Goal: Information Seeking & Learning: Learn about a topic

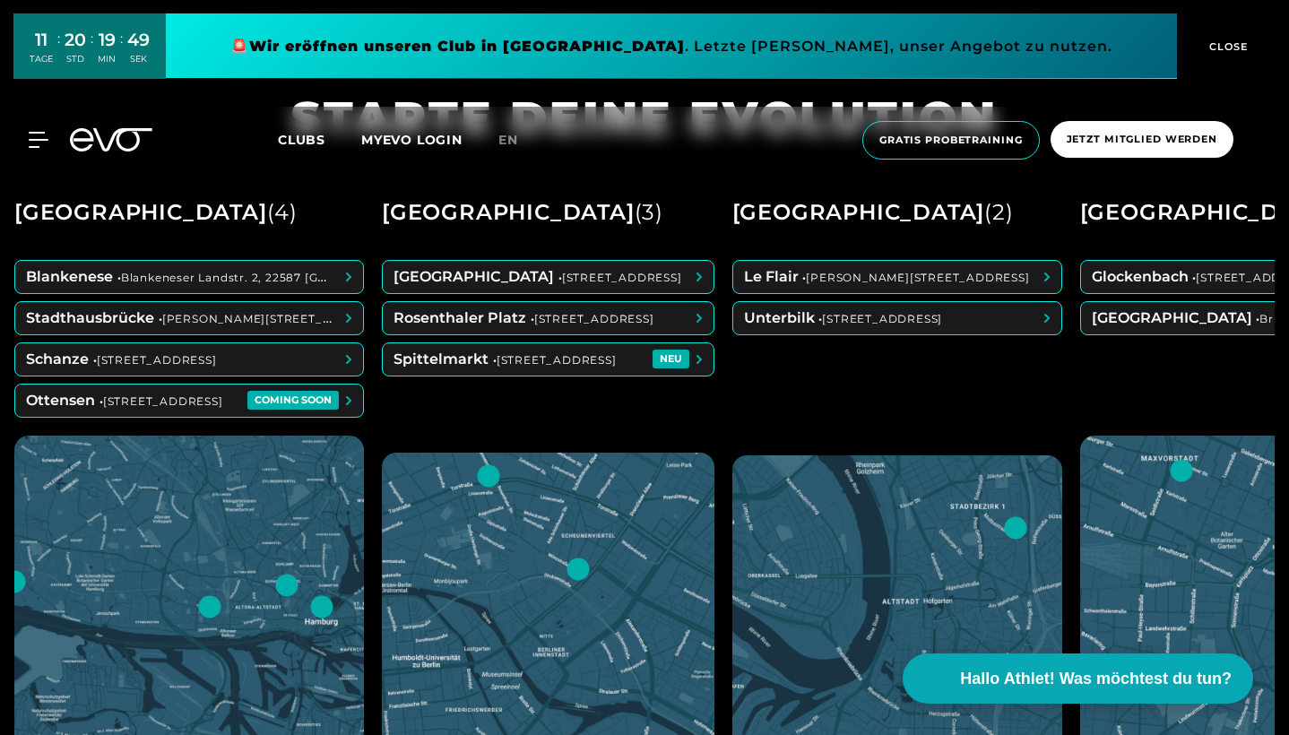
scroll to position [782, 0]
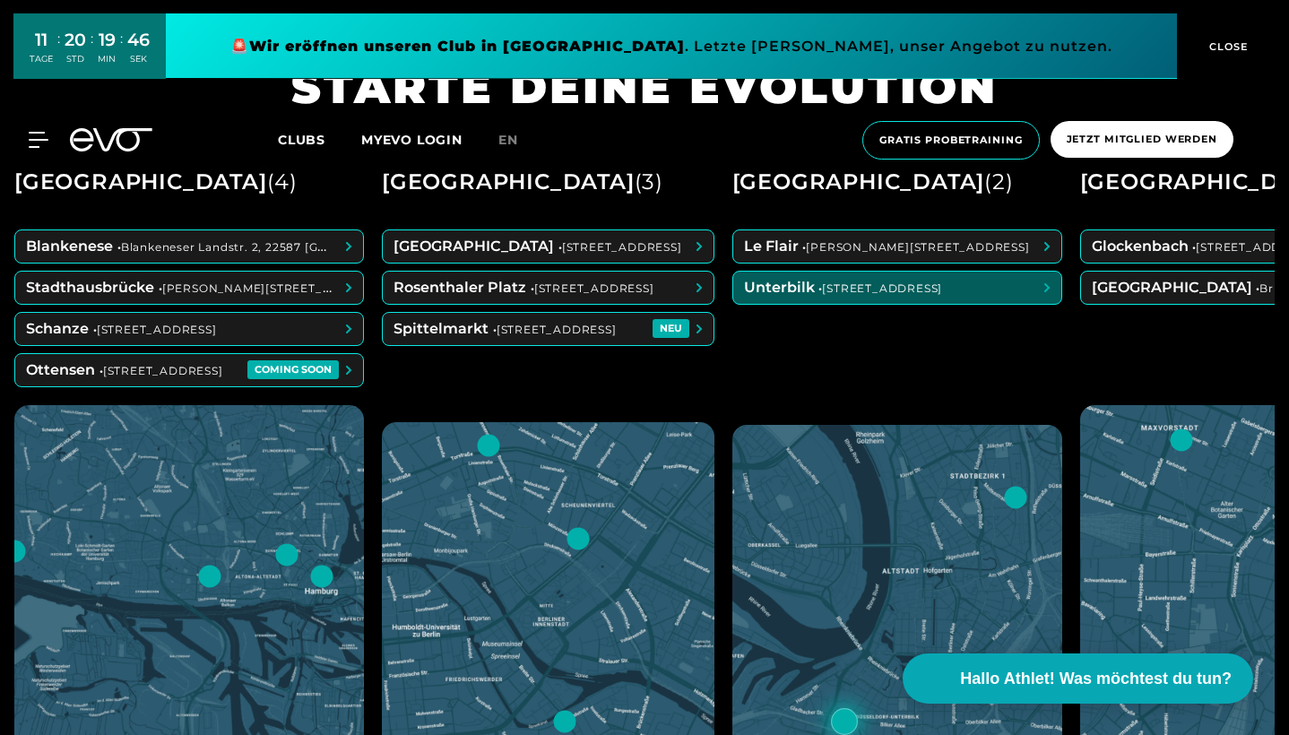
click at [935, 291] on span at bounding box center [897, 288] width 328 height 32
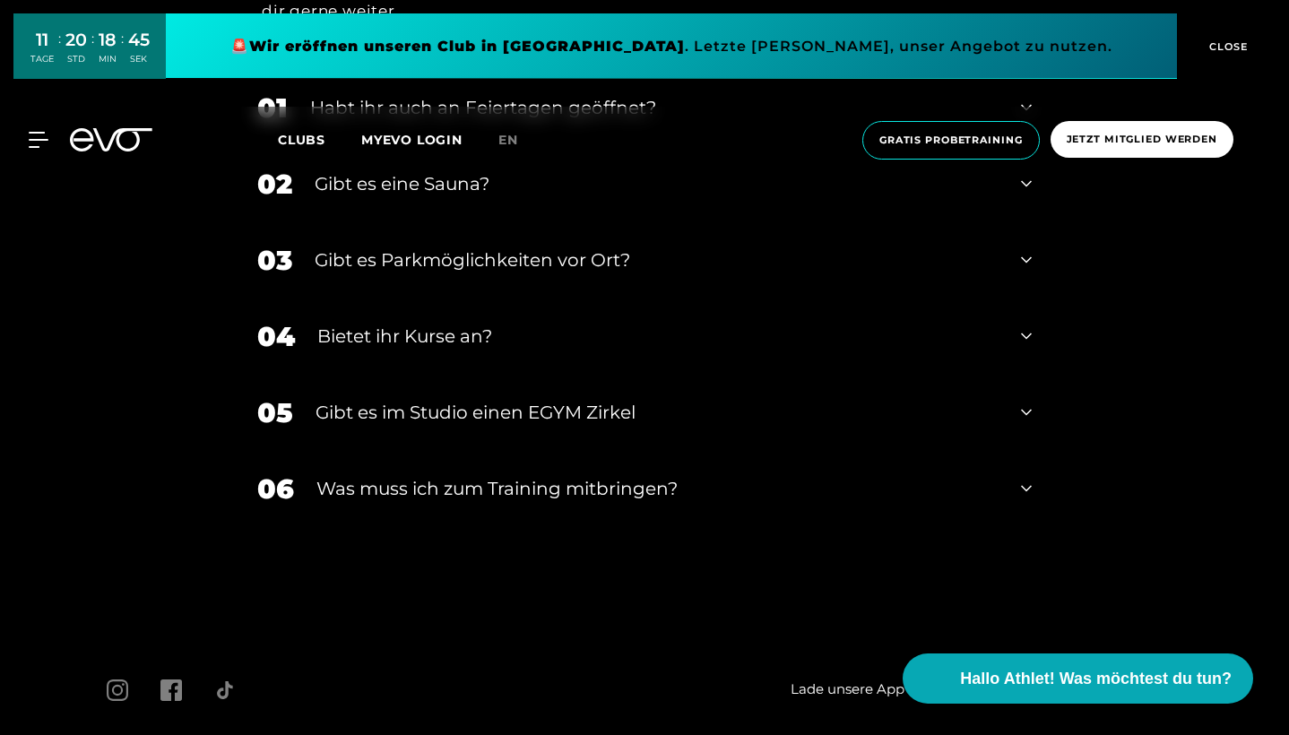
scroll to position [6439, 0]
click at [462, 324] on div "Bietet ihr Kurse an?" at bounding box center [657, 337] width 681 height 27
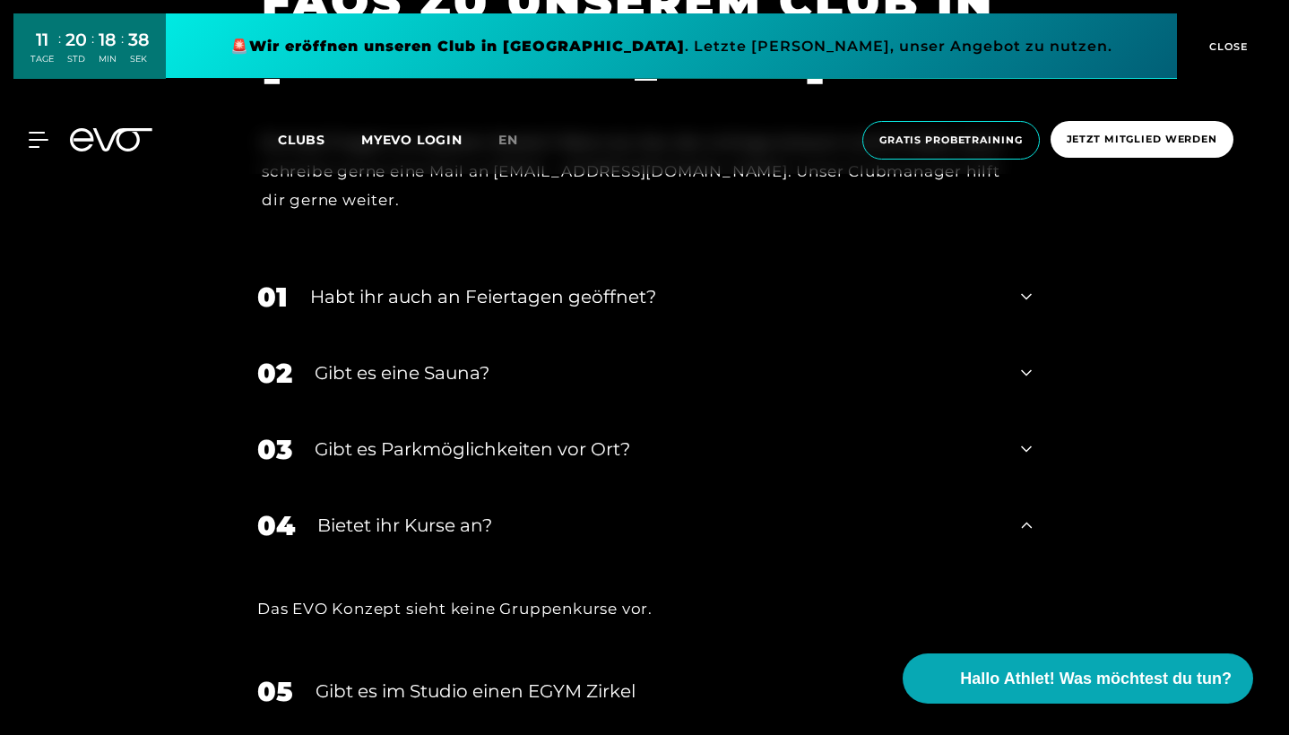
scroll to position [6247, 0]
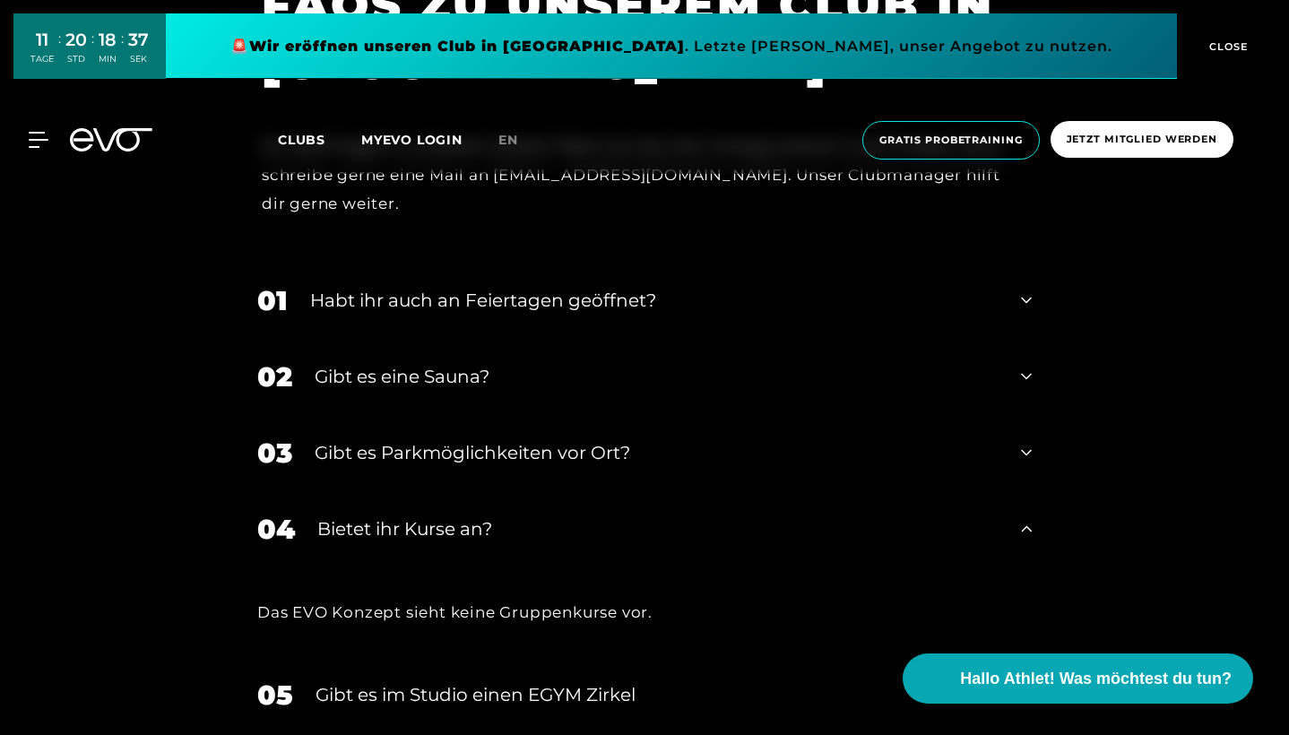
click at [398, 339] on div "02 Gibt es eine Sauna?" at bounding box center [644, 377] width 810 height 76
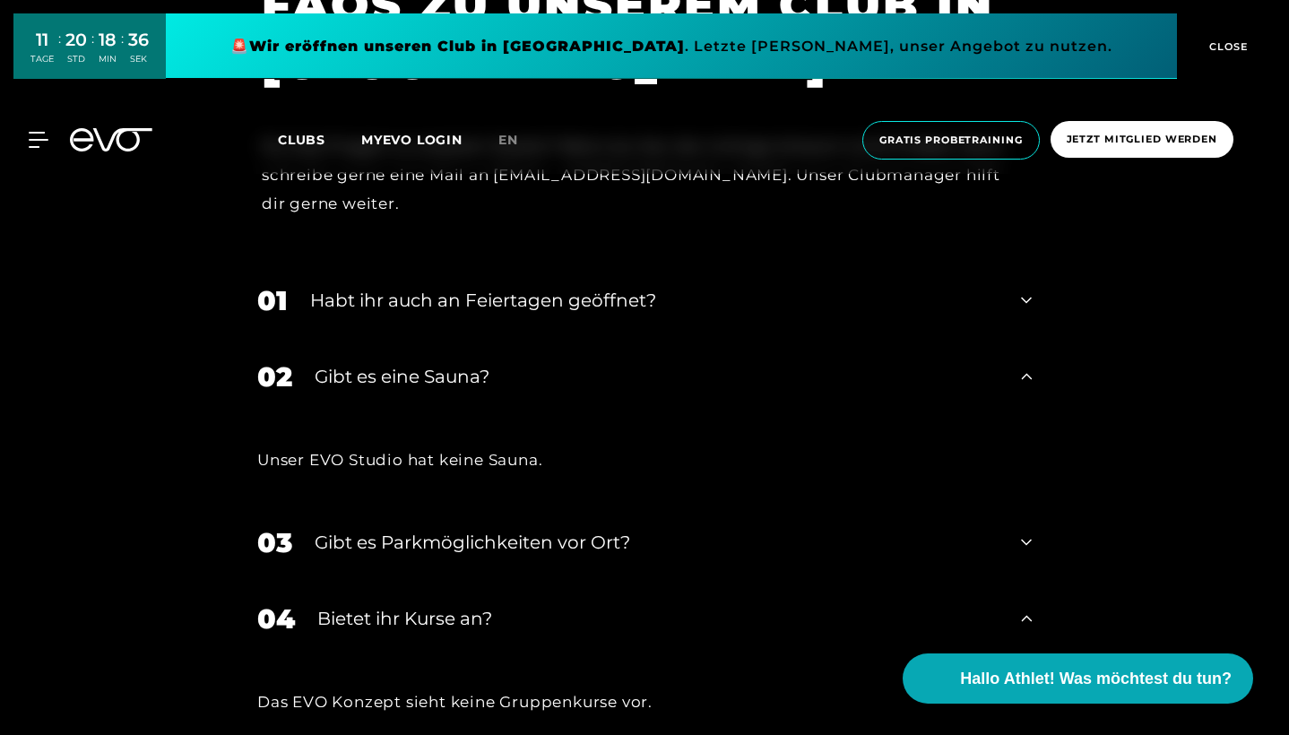
click at [426, 287] on div "Habt ihr auch an Feiertagen geöffnet?" at bounding box center [654, 300] width 688 height 27
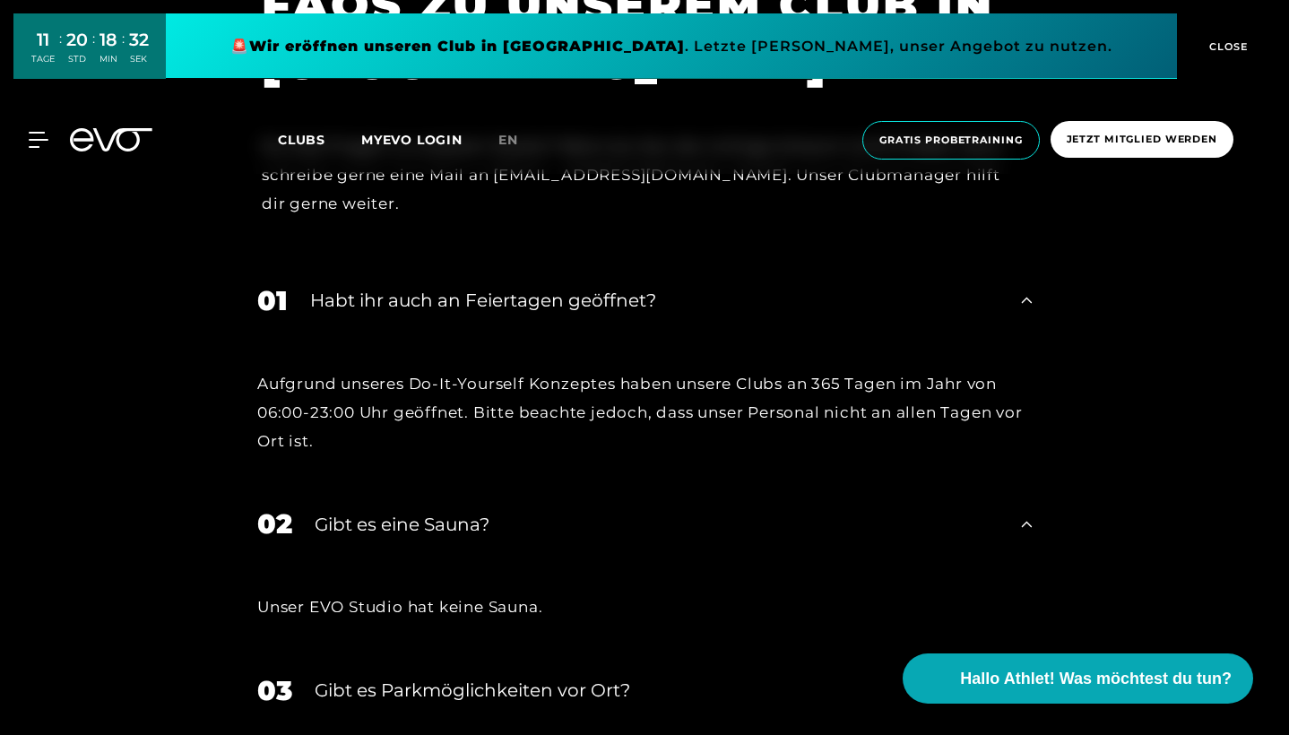
click at [426, 287] on div "Habt ihr auch an Feiertagen geöffnet?" at bounding box center [654, 300] width 688 height 27
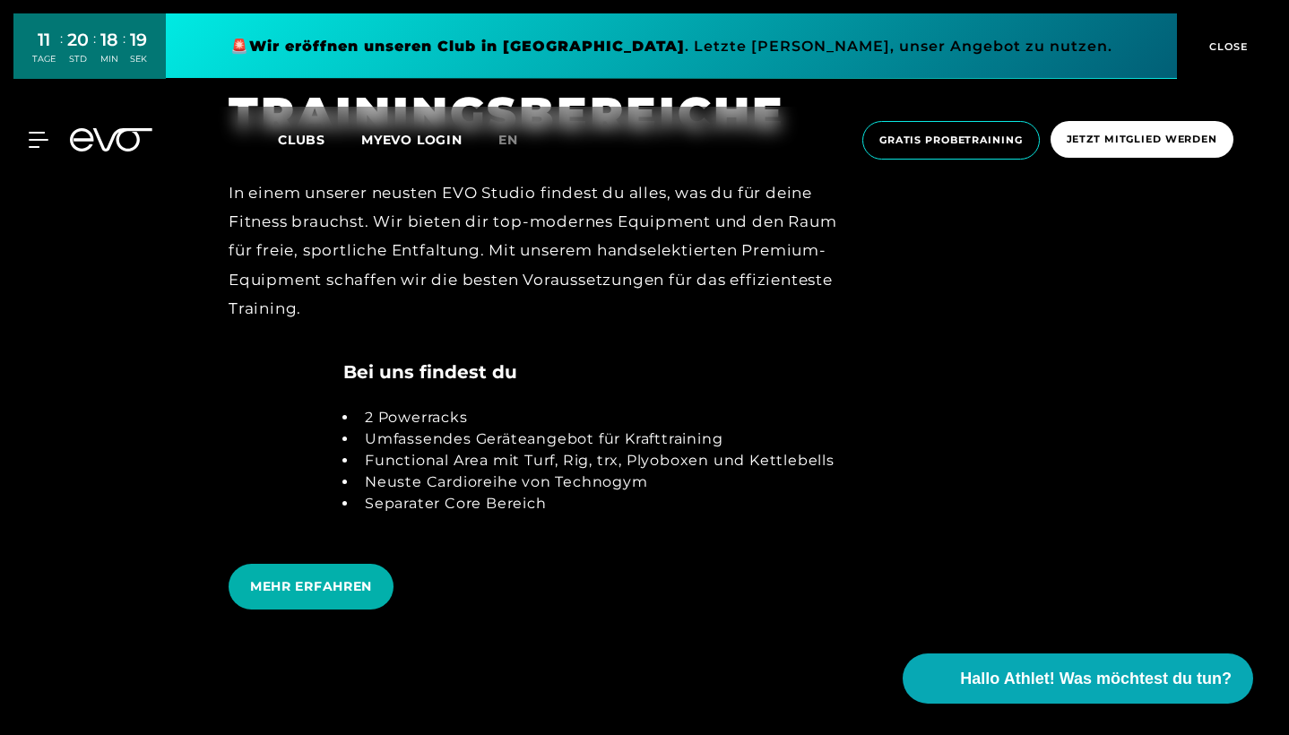
scroll to position [3515, 0]
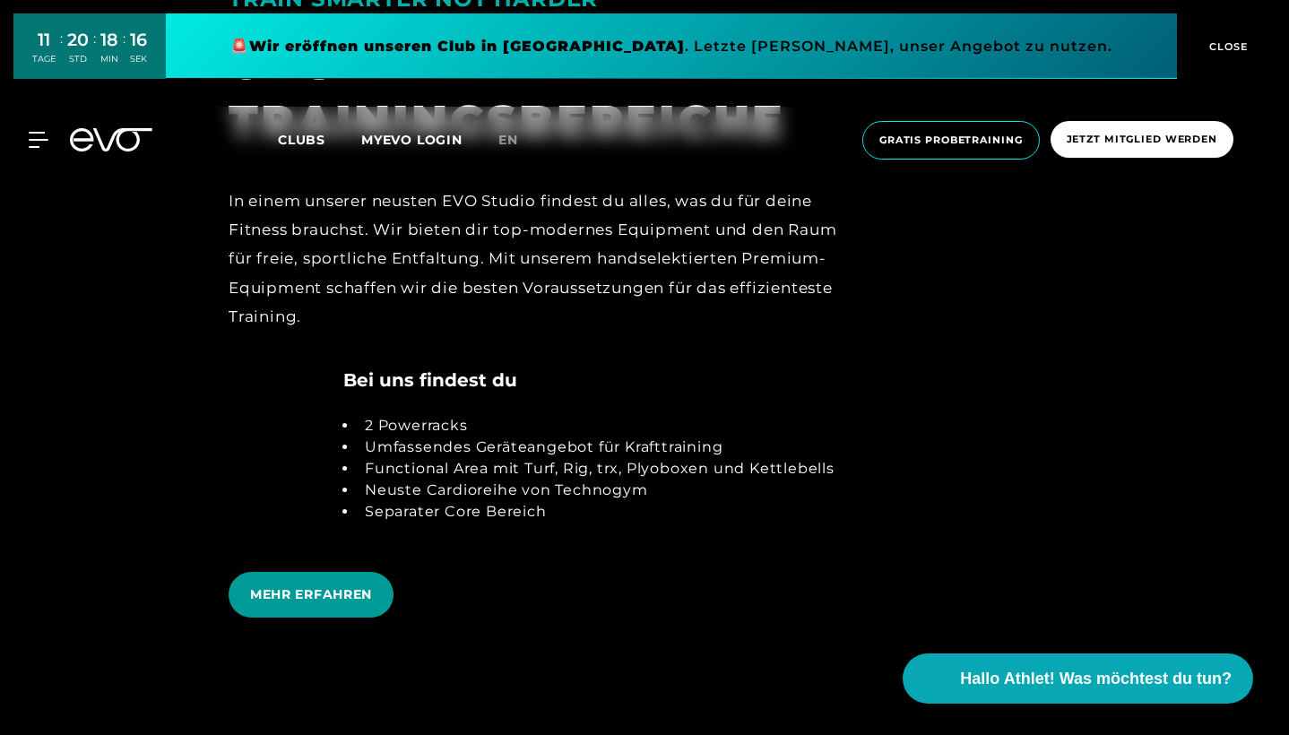
click at [333, 585] on span "MEHR ERFAHREN" at bounding box center [311, 594] width 122 height 19
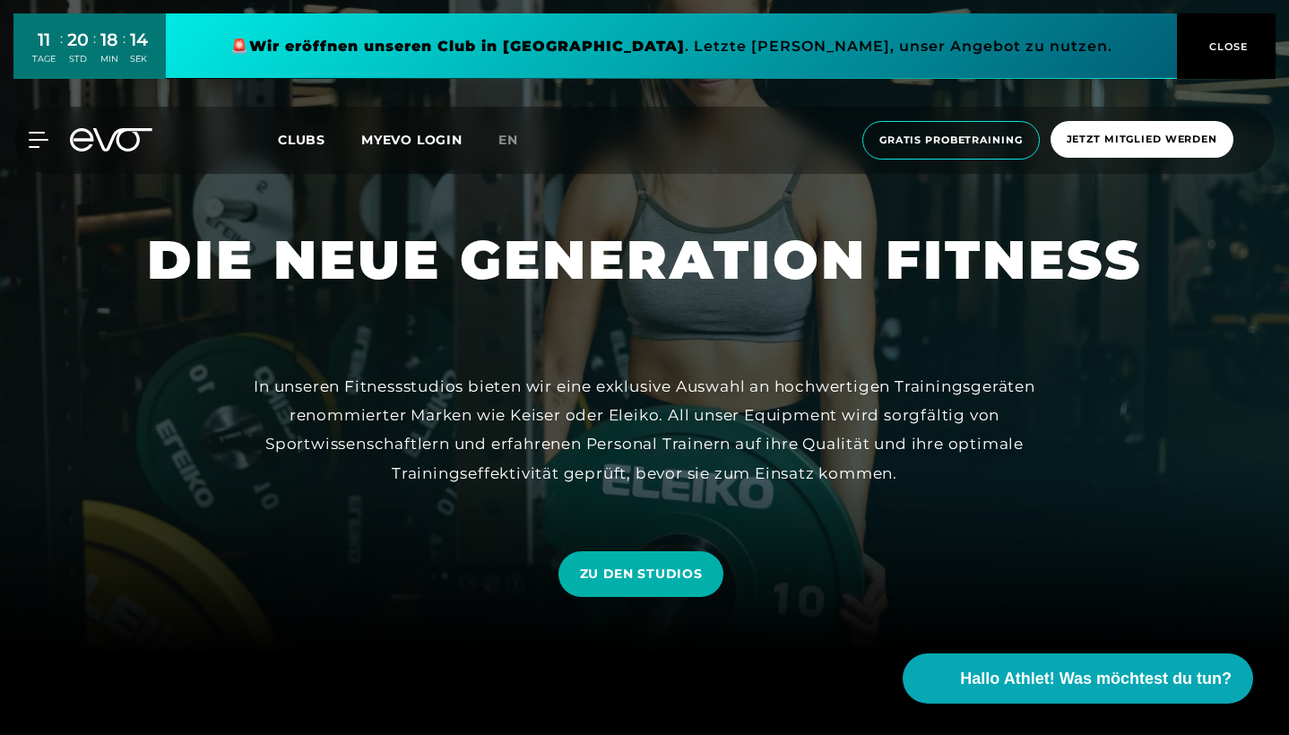
scroll to position [109, 0]
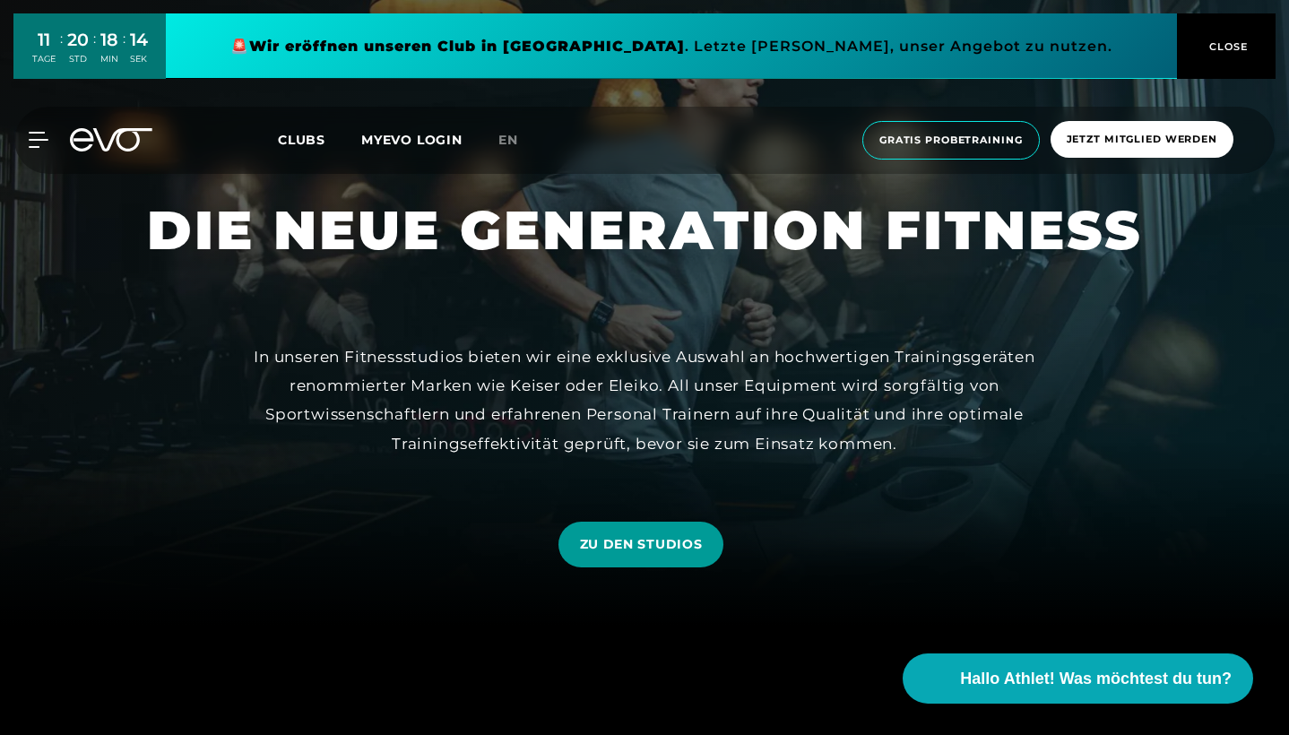
click at [590, 553] on span "ZU DEN STUDIOS" at bounding box center [641, 544] width 123 height 19
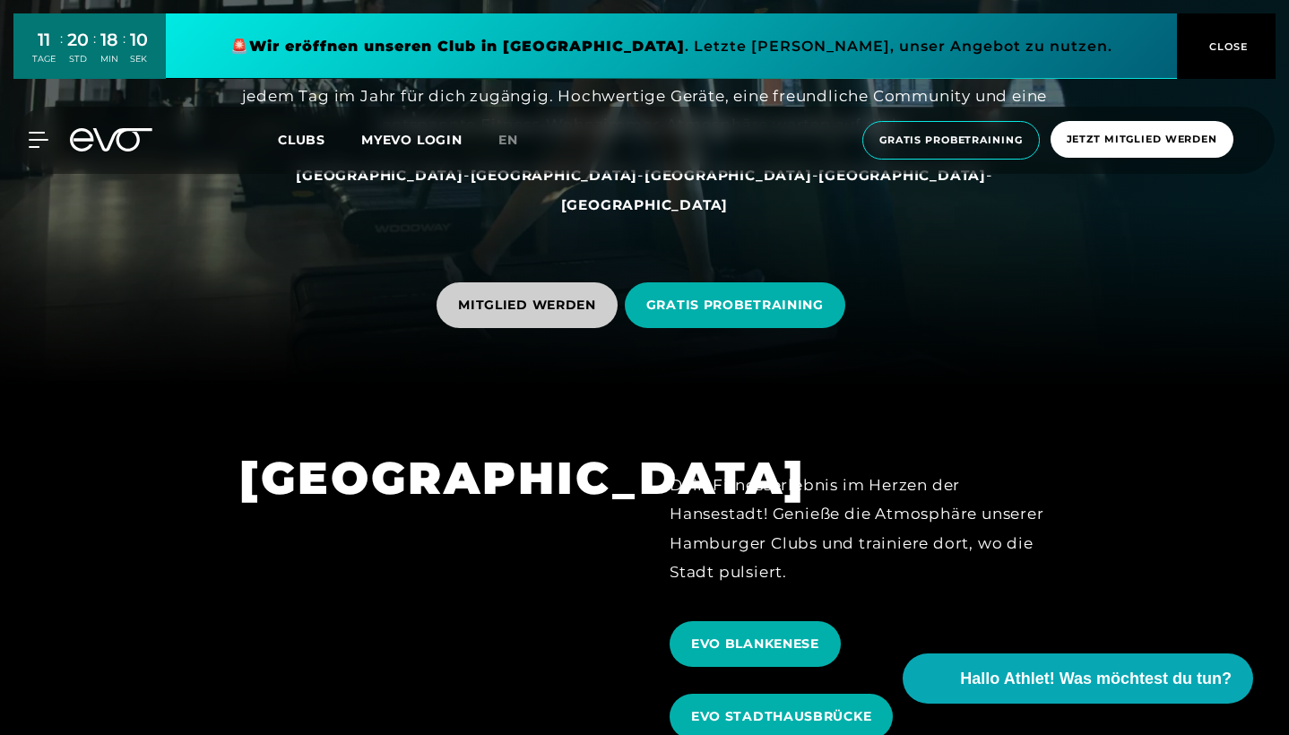
scroll to position [180, 0]
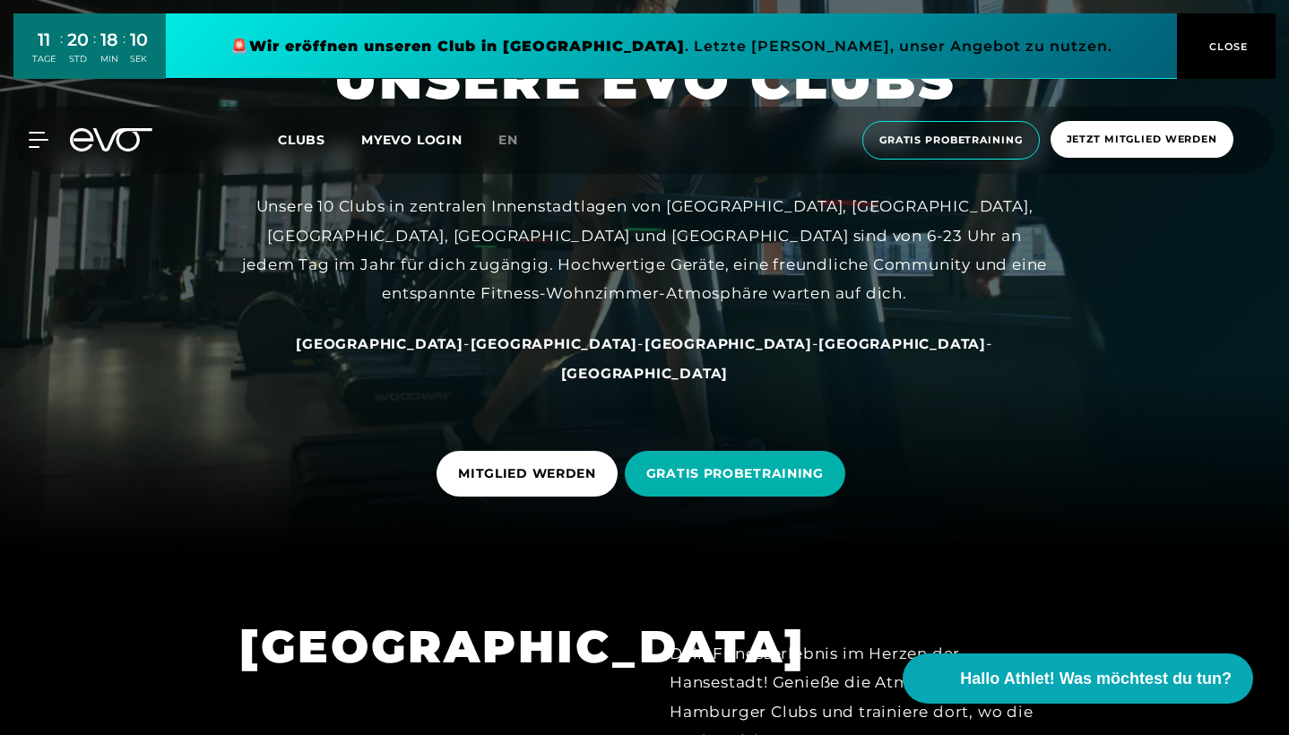
click at [644, 352] on span "[GEOGRAPHIC_DATA]" at bounding box center [728, 343] width 168 height 17
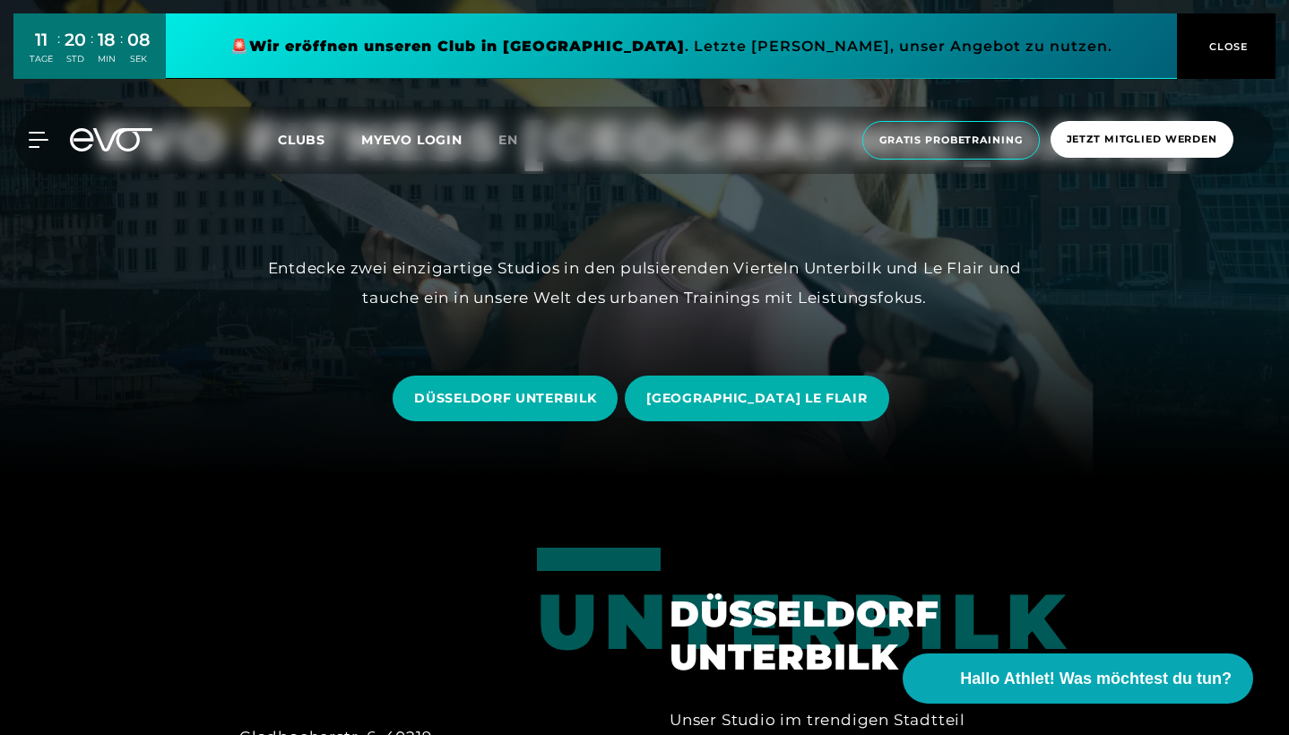
scroll to position [269, 0]
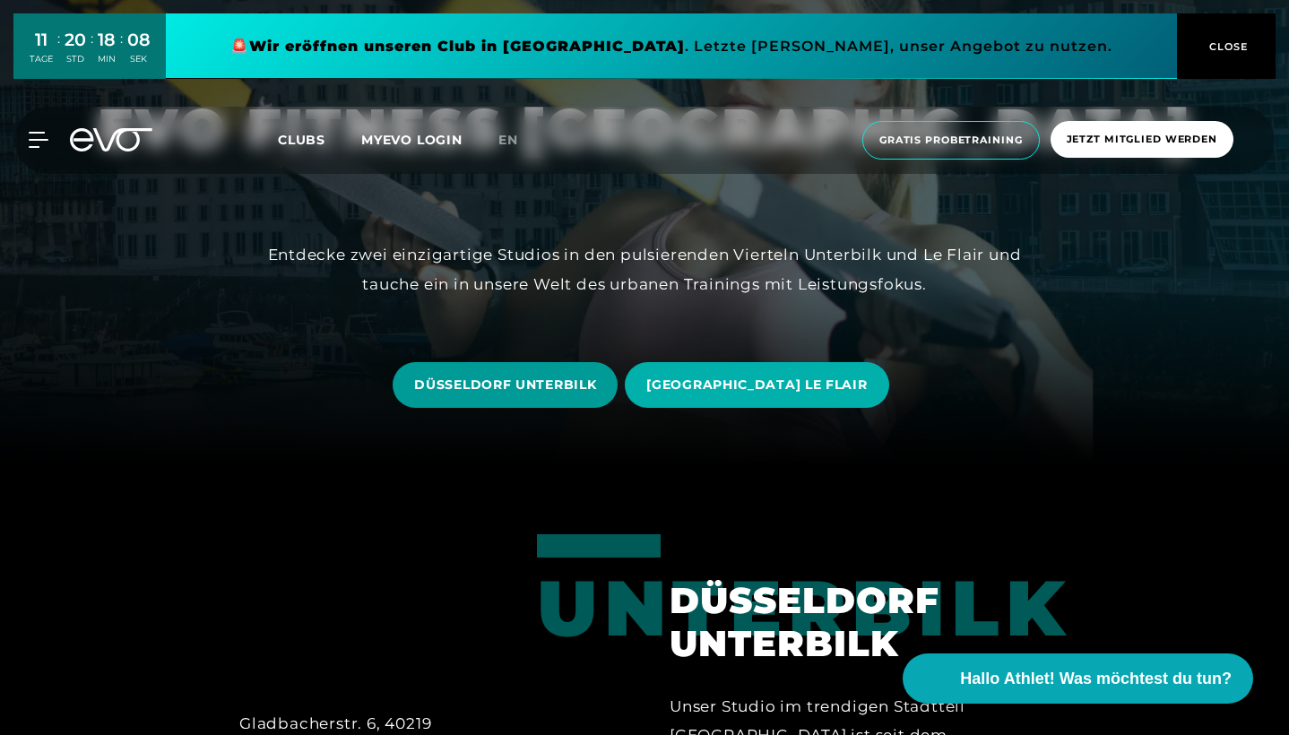
click at [573, 393] on span "DÜSSELDORF UNTERBILK" at bounding box center [505, 384] width 182 height 19
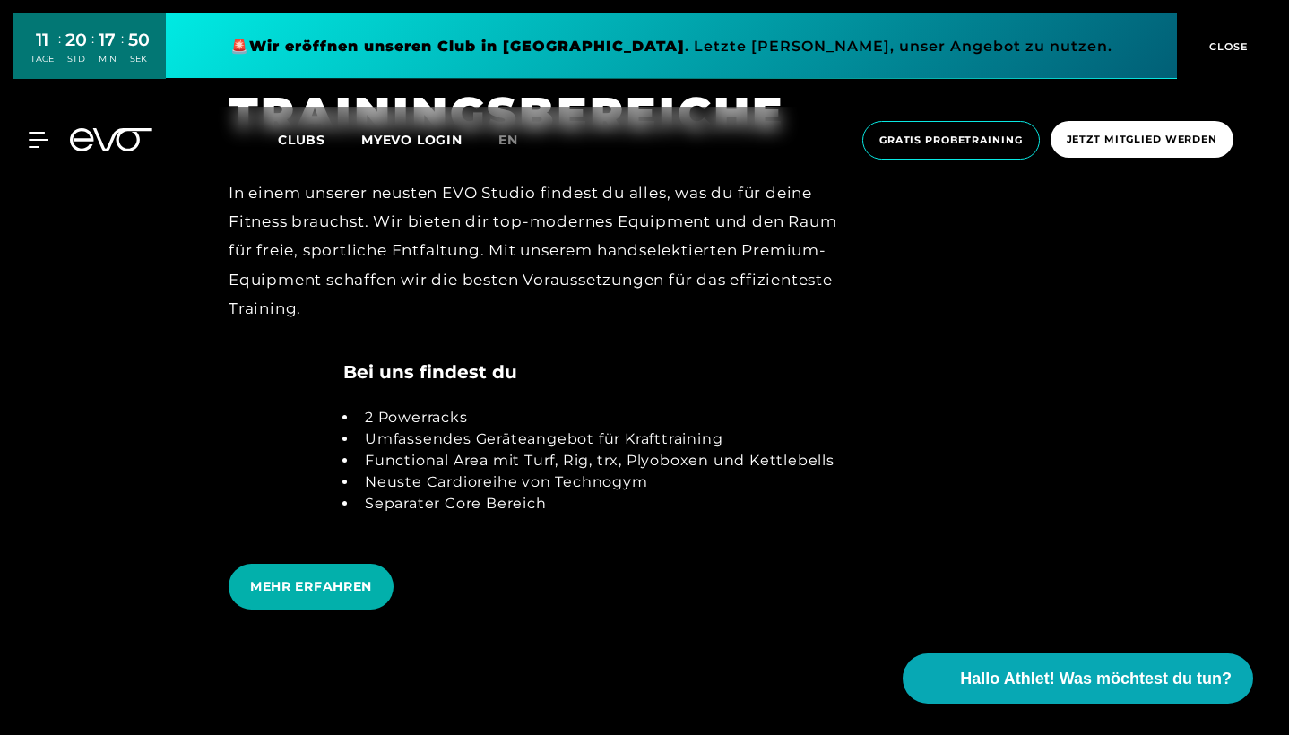
scroll to position [3529, 0]
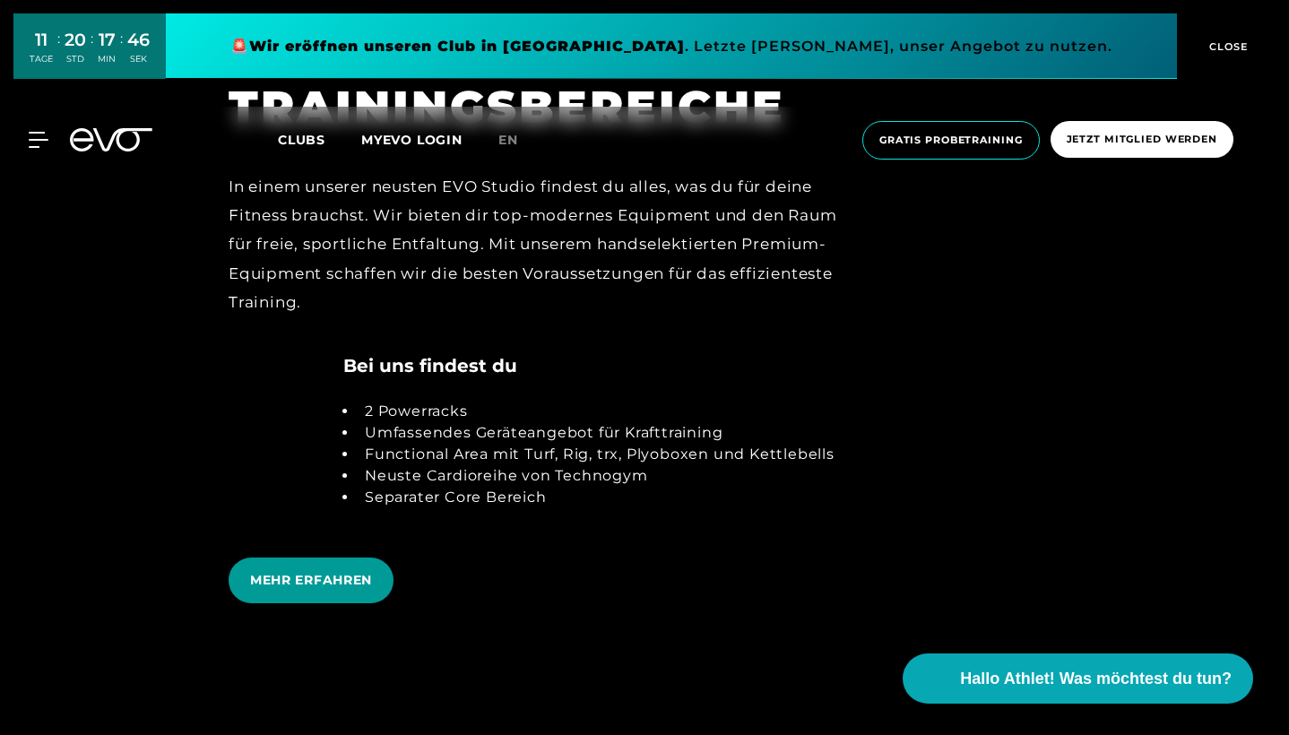
click at [377, 557] on span "MEHR ERFAHREN" at bounding box center [311, 580] width 165 height 46
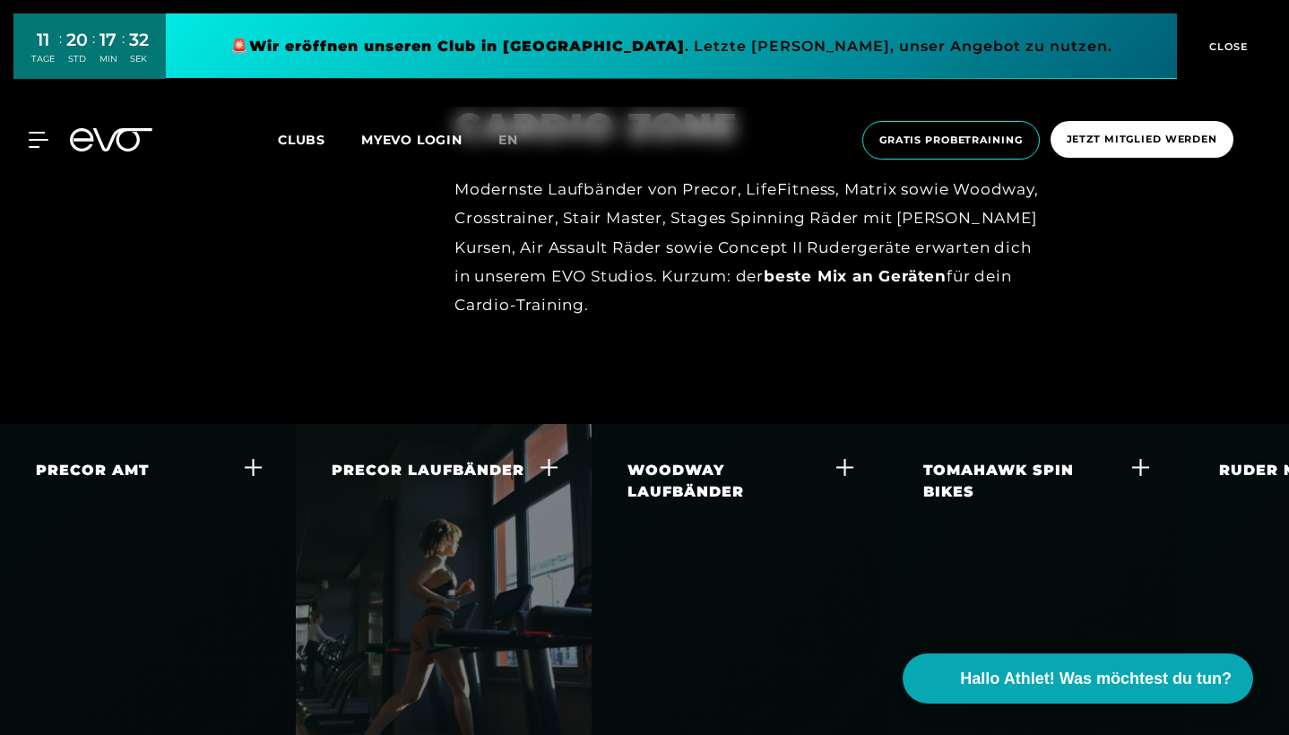
scroll to position [3381, 0]
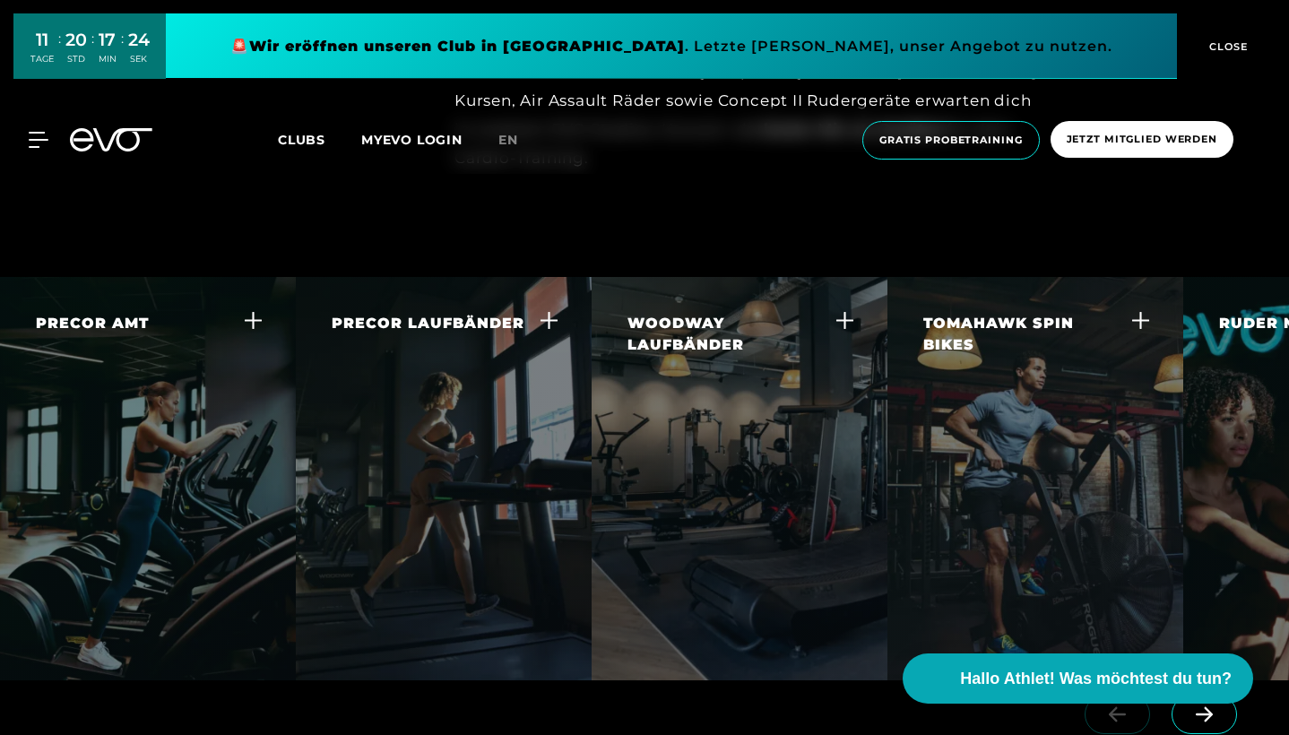
click at [232, 363] on div "PRECOR AMT Der Adaptive Motion Trainer bietet dir ein großartiges Ganzkörper-Wo…" at bounding box center [137, 416] width 202 height 207
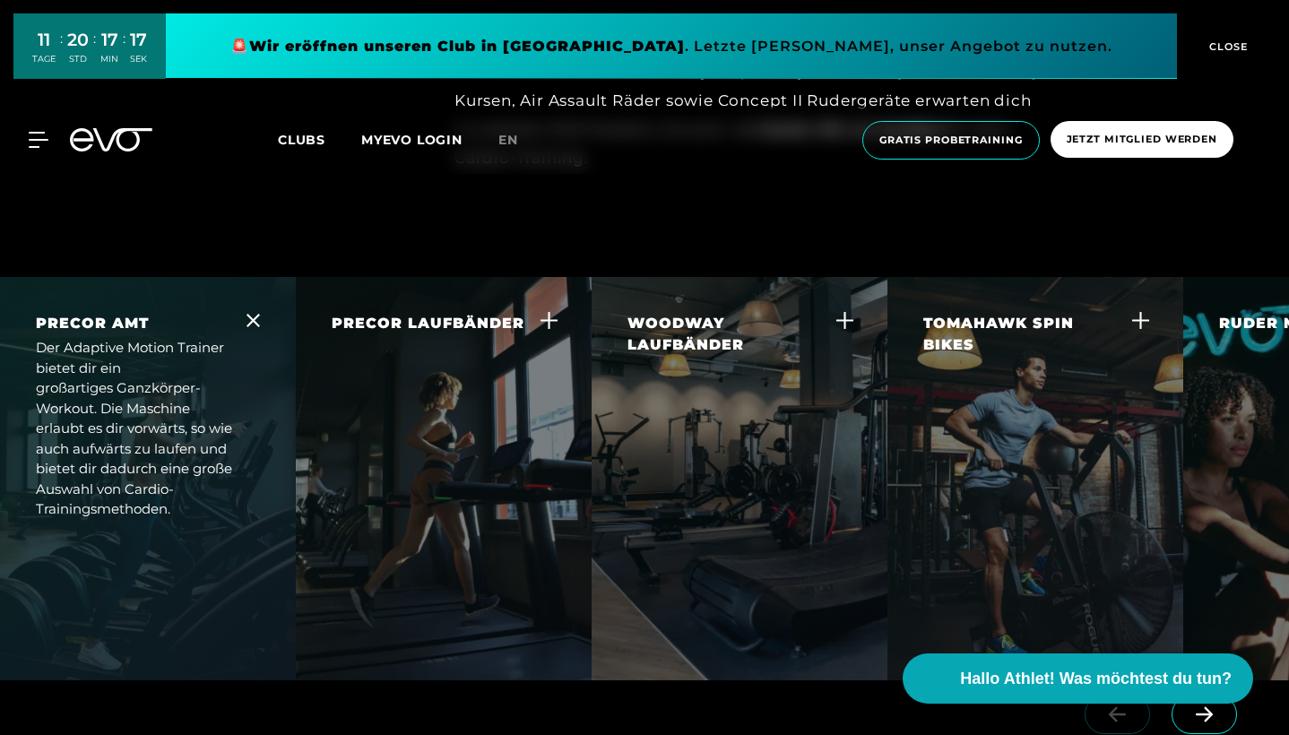
click at [447, 425] on div "PRECOR LAUFBÄNDER Gehen und Laufen sind wichtige funktionelle Bewegungen. Auf d…" at bounding box center [433, 427] width 202 height 228
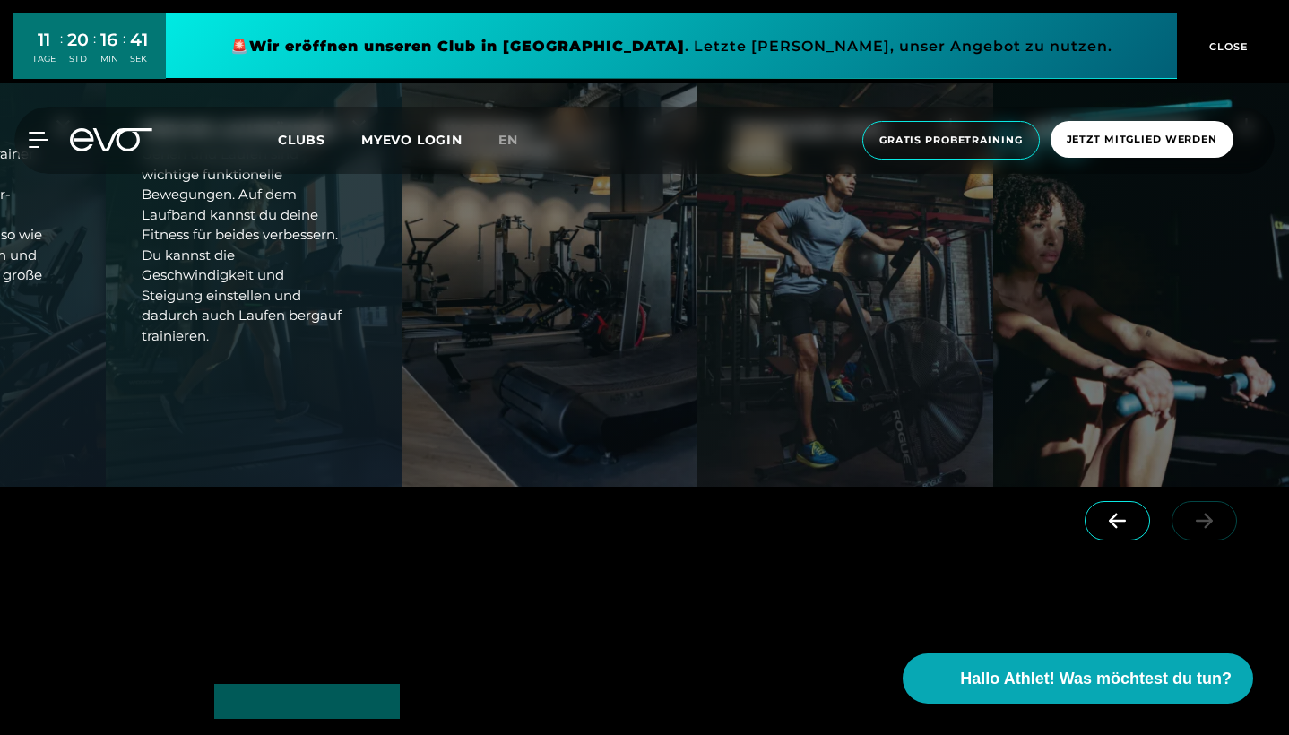
scroll to position [3653, 0]
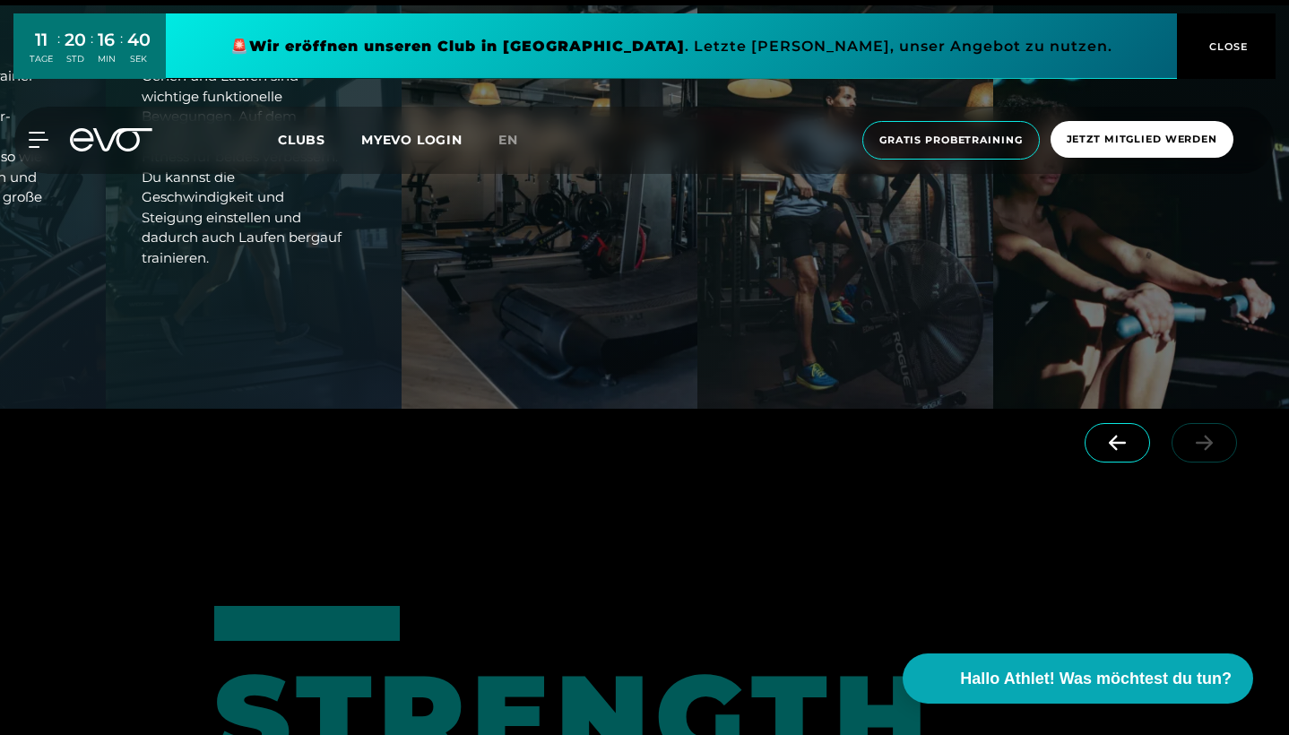
click at [1179, 409] on div at bounding box center [1164, 459] width 249 height 100
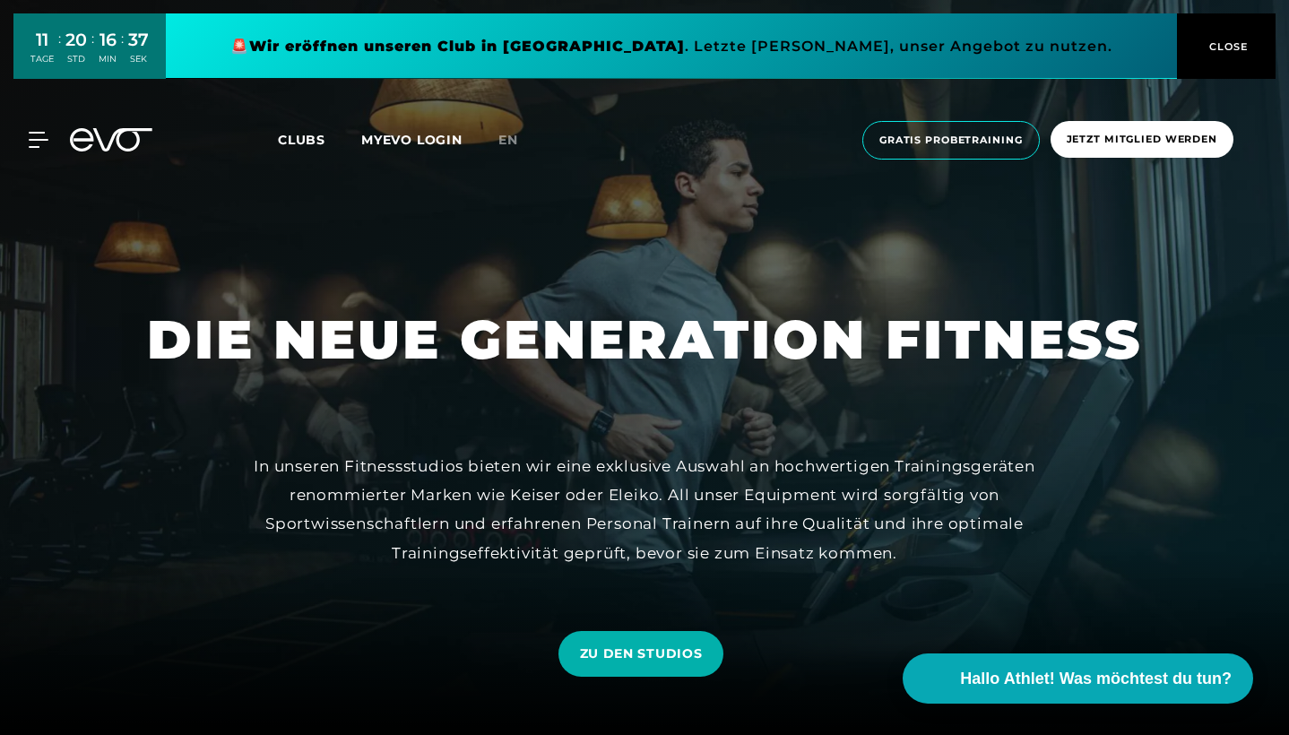
scroll to position [0, 0]
